Goal: Transaction & Acquisition: Purchase product/service

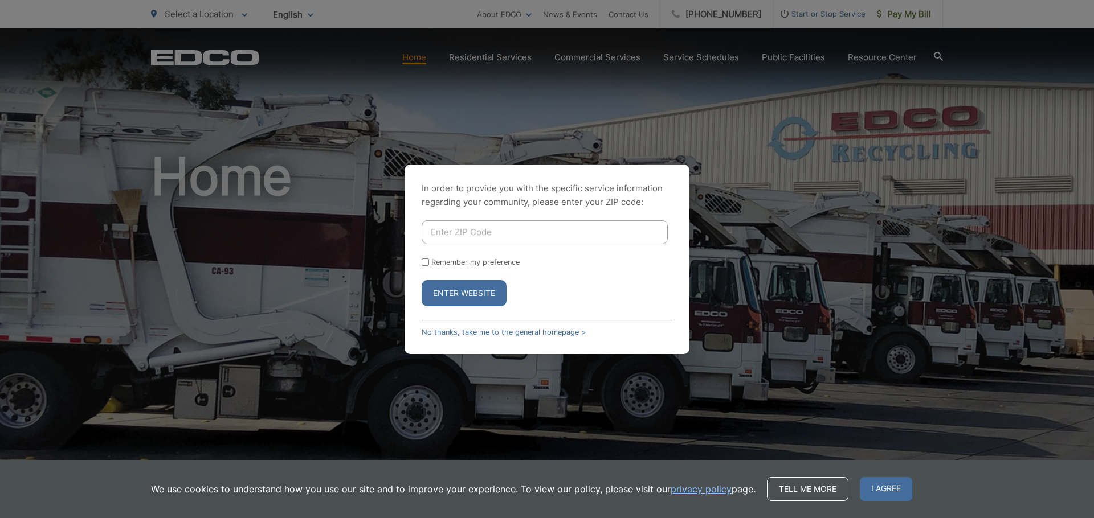
click at [436, 226] on input "Enter ZIP Code" at bounding box center [545, 232] width 246 height 24
type input "92021"
click at [425, 263] on input "Remember my preference" at bounding box center [425, 262] width 7 height 7
checkbox input "true"
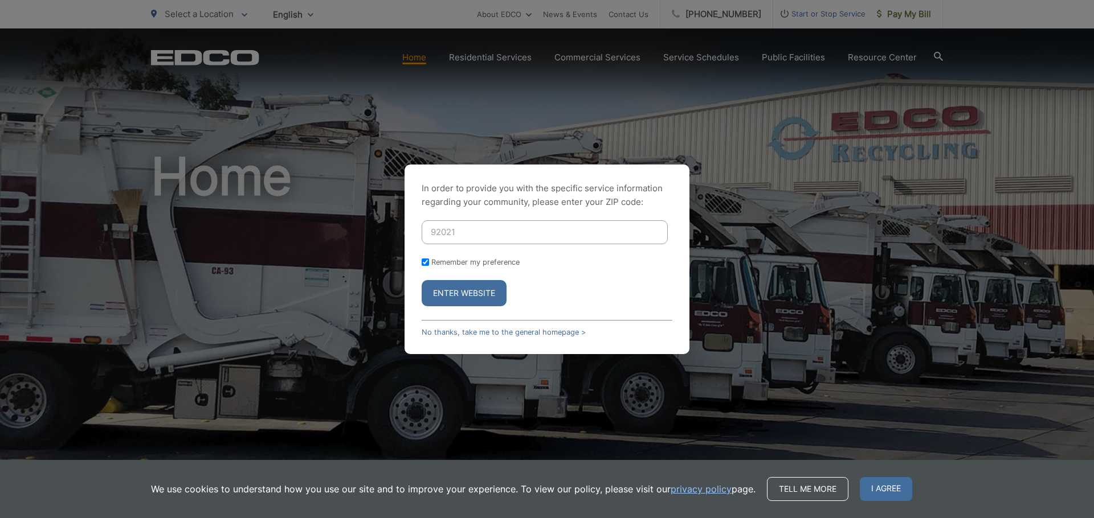
click at [461, 293] on button "Enter Website" at bounding box center [464, 293] width 85 height 26
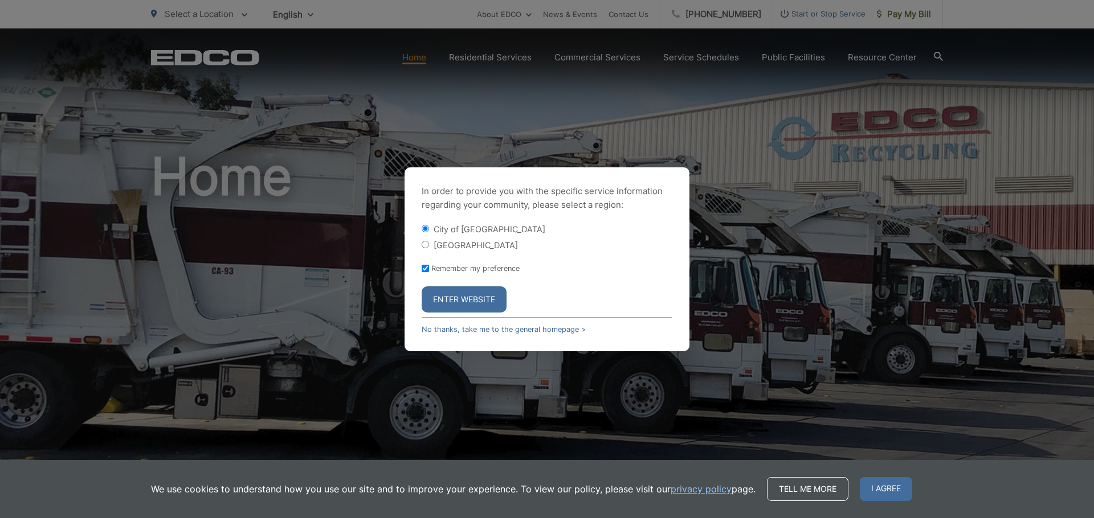
click at [424, 244] on input "[GEOGRAPHIC_DATA]" at bounding box center [425, 244] width 7 height 7
radio input "true"
click at [451, 303] on button "Enter Website" at bounding box center [464, 300] width 85 height 26
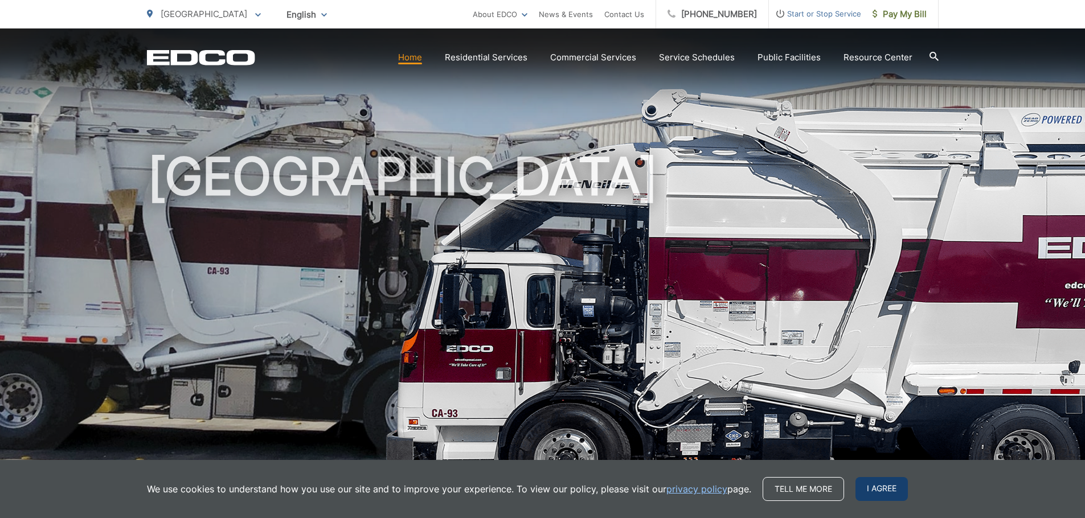
click at [873, 489] on span "I agree" at bounding box center [882, 489] width 52 height 24
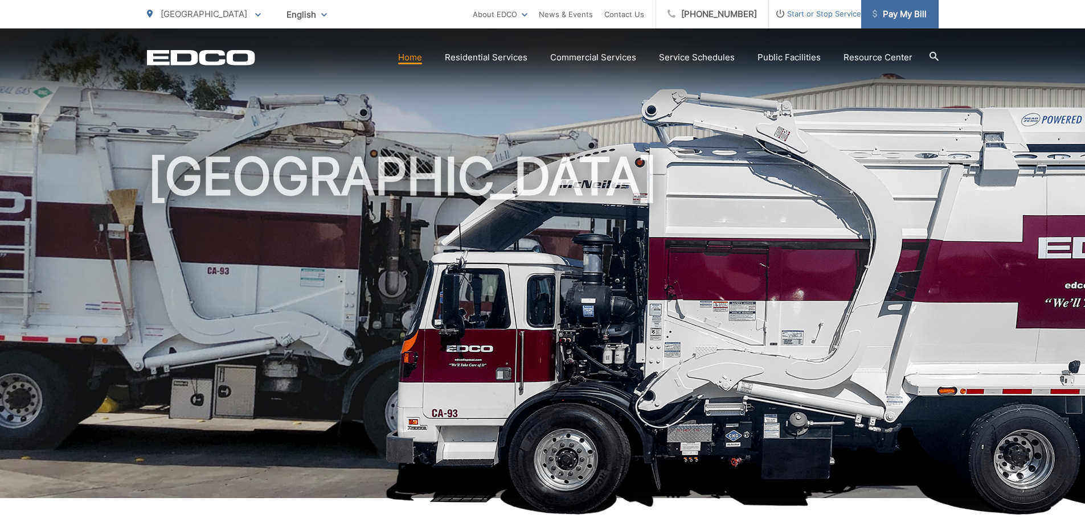
click at [889, 14] on span "Pay My Bill" at bounding box center [900, 14] width 54 height 14
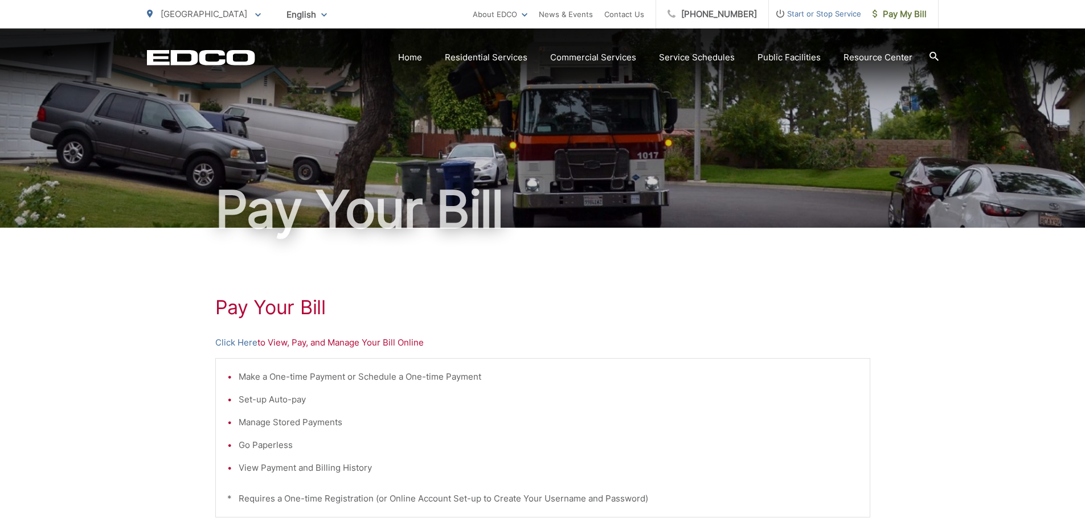
click at [293, 341] on p "Click Here to View, Pay, and Manage Your Bill Online" at bounding box center [542, 343] width 655 height 14
click at [232, 341] on link "Click Here" at bounding box center [236, 343] width 42 height 14
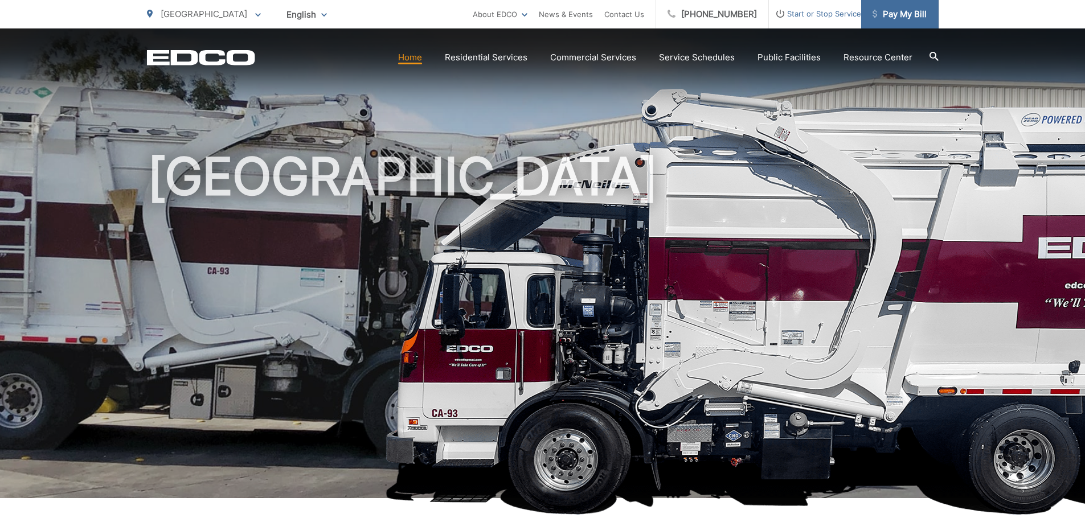
click at [887, 10] on span "Pay My Bill" at bounding box center [900, 14] width 54 height 14
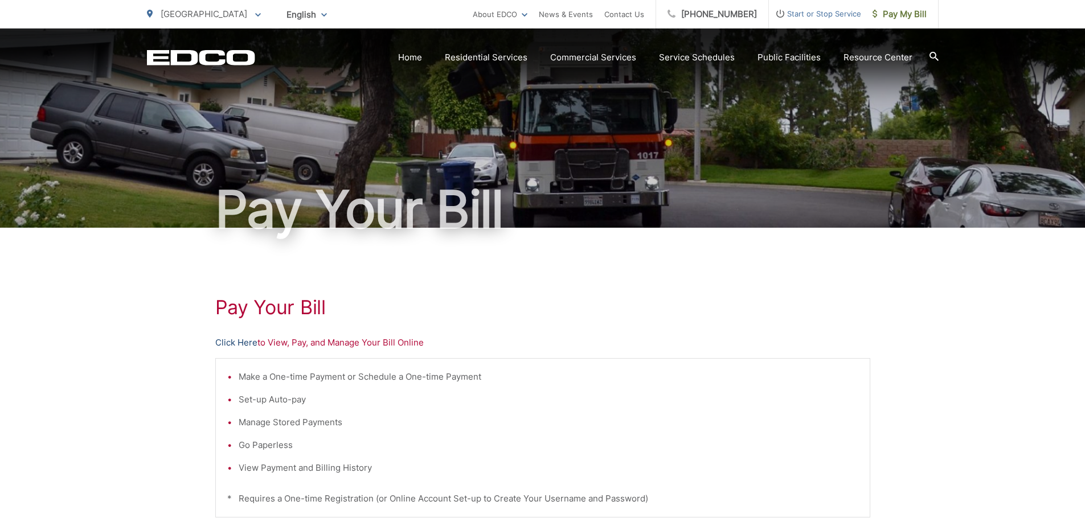
click at [243, 342] on link "Click Here" at bounding box center [236, 343] width 42 height 14
click at [889, 13] on span "Pay My Bill" at bounding box center [900, 14] width 54 height 14
click at [248, 338] on link "Click Here" at bounding box center [236, 343] width 42 height 14
